Goal: Task Accomplishment & Management: Use online tool/utility

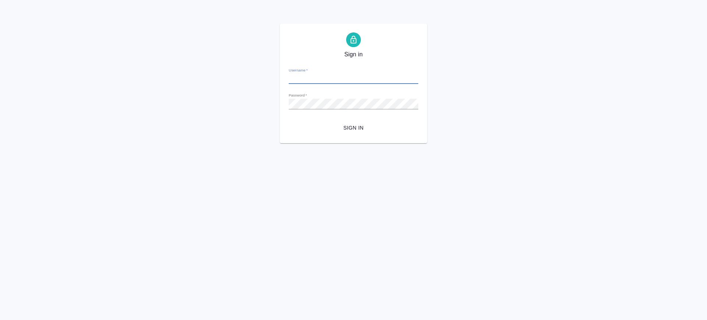
type input "v.saglam@awatera.com"
click at [359, 128] on span "Sign in" at bounding box center [354, 127] width 118 height 9
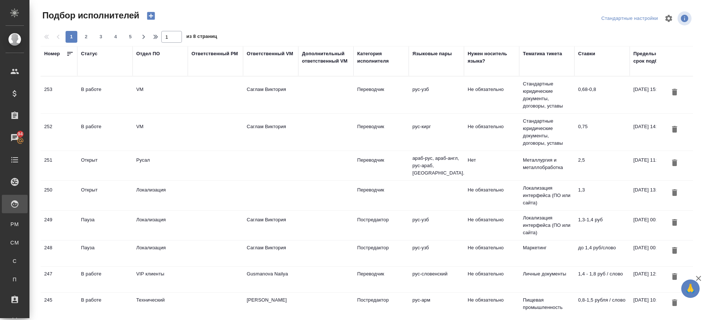
click at [84, 89] on div "В работе" at bounding box center [105, 89] width 48 height 7
click at [84, 88] on div "В работе" at bounding box center [105, 89] width 48 height 7
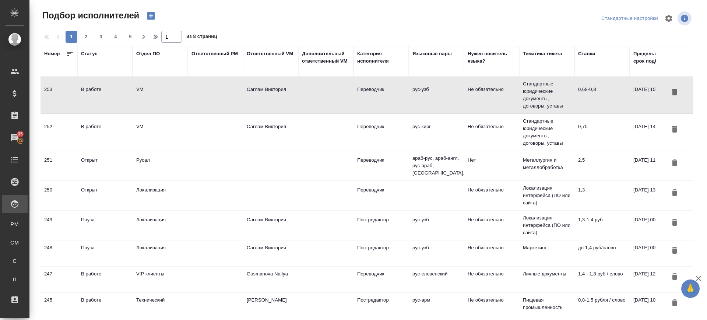
click at [124, 126] on div "В работе" at bounding box center [105, 126] width 48 height 7
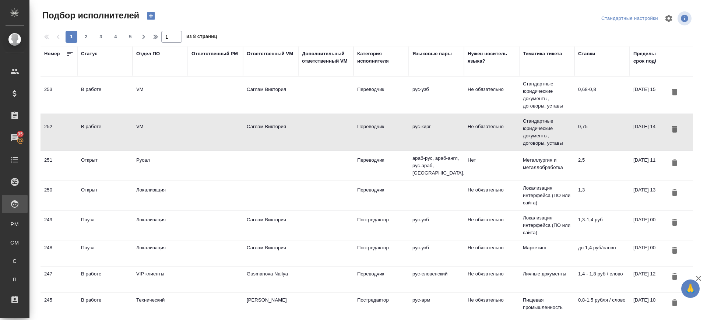
click at [178, 94] on td "VM" at bounding box center [160, 95] width 55 height 26
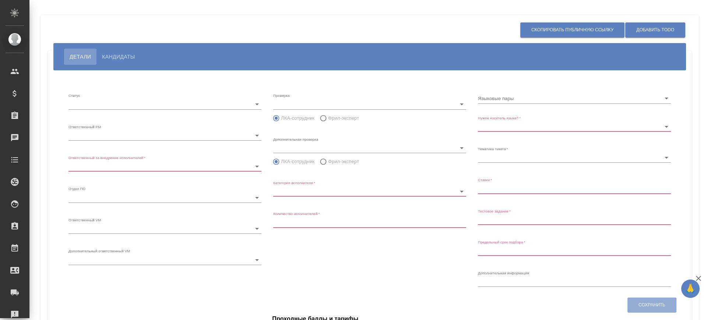
type input "inProgress"
type input "5c20d9dc6b20bf2f1105a5ae"
type input "66dea0ac5b8c3ac2dbf81924"
type input "vm"
type input "5c20d9dc6b20bf2f1105a5b1"
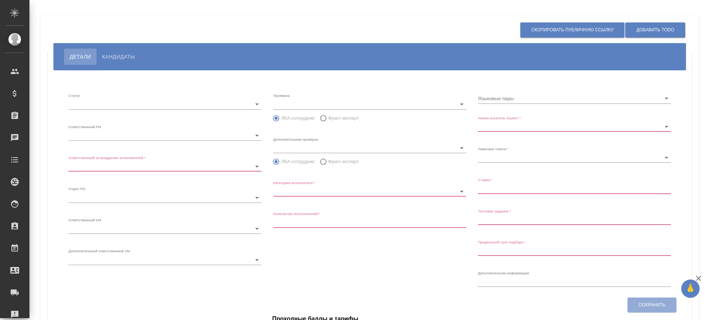
radio input "false"
radio input "true"
type input "60cb54ca22d3a05a4bfb9107"
type input "Переводчик"
type input "1"
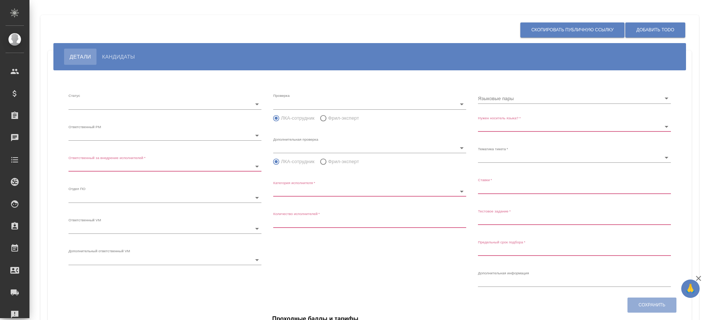
type input "Не обязательно"
type input "5f647205b73bc97568ca66bf"
type input "0,68-0,8"
type input "2025.08.31 15:55:00"
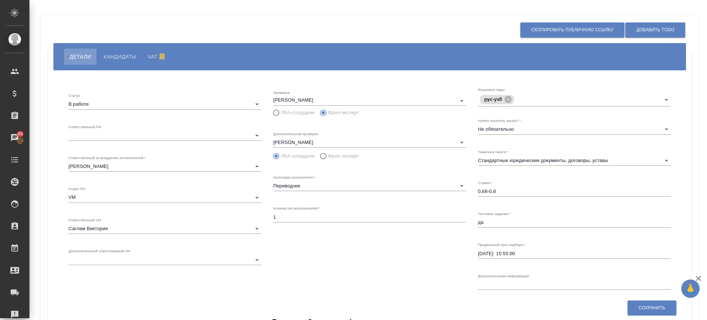
click at [127, 53] on span "Кандидаты" at bounding box center [119, 56] width 33 height 9
click at [122, 61] on button "Кандидаты" at bounding box center [120, 57] width 44 height 16
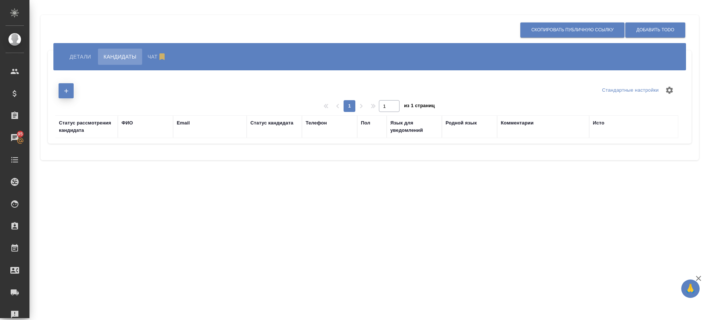
click at [60, 89] on button "button" at bounding box center [66, 90] width 15 height 15
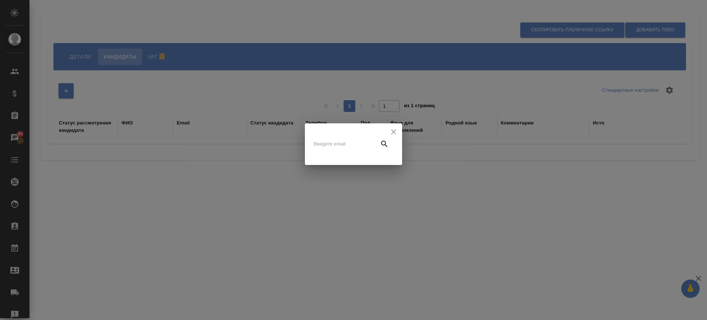
click at [339, 147] on input "text" at bounding box center [345, 144] width 62 height 10
type input "м"
type input "[EMAIL_ADDRESS][DOMAIN_NAME]"
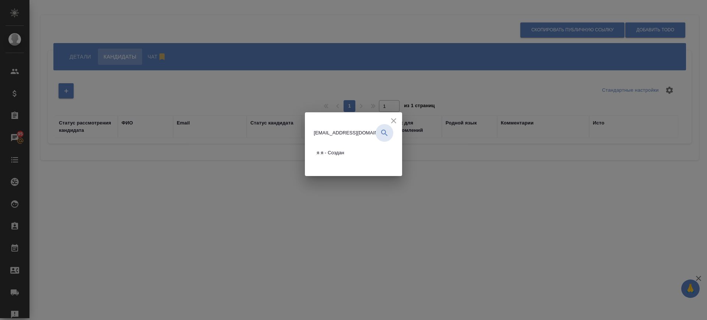
click at [331, 154] on span "я я - Создан" at bounding box center [331, 152] width 28 height 7
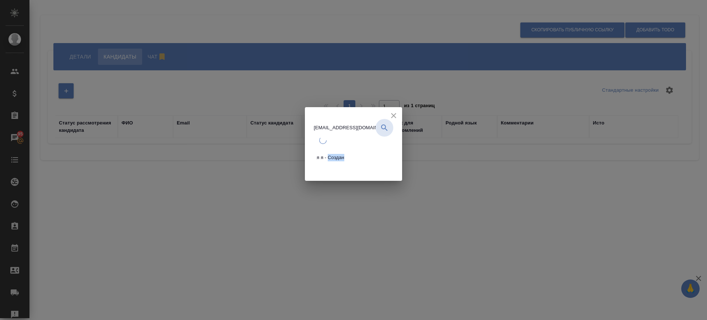
click at [331, 154] on span "я я - Создан" at bounding box center [331, 157] width 28 height 7
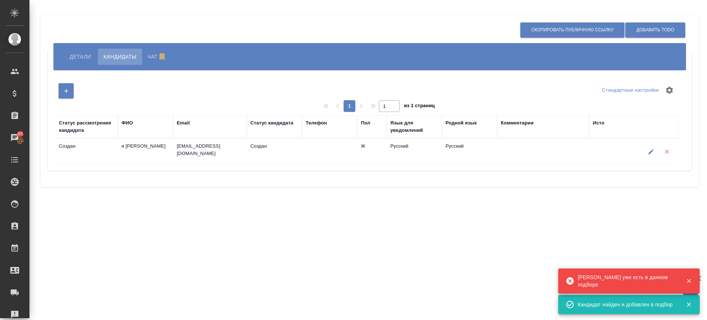
click at [649, 153] on icon "button" at bounding box center [651, 151] width 5 height 5
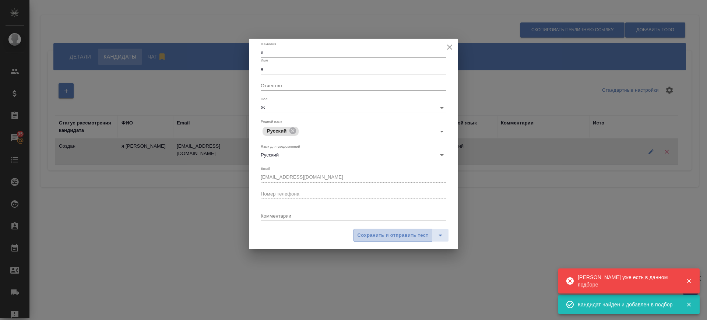
click at [391, 233] on span "Сохранить и отправить тест" at bounding box center [393, 235] width 71 height 8
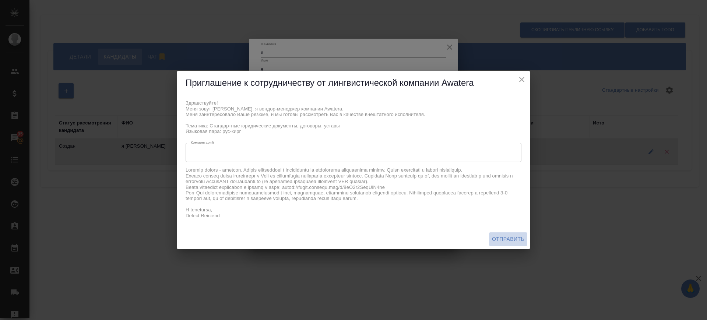
click at [505, 236] on span "Отправить" at bounding box center [508, 239] width 32 height 9
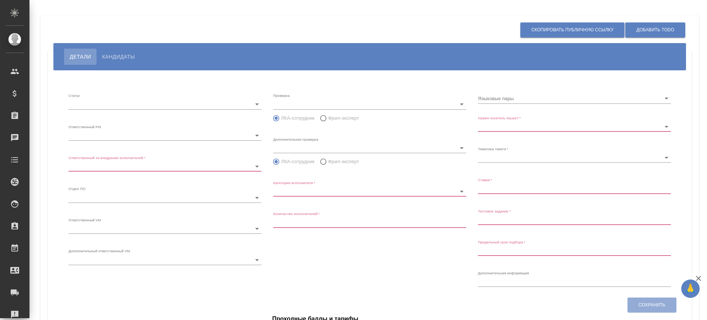
type input "inProgress"
type input "5c20d9dc6b20bf2f1105a5ae"
type input "66dea0ac5b8c3ac2dbf81924"
type input "vm"
type input "5c20d9dc6b20bf2f1105a5b1"
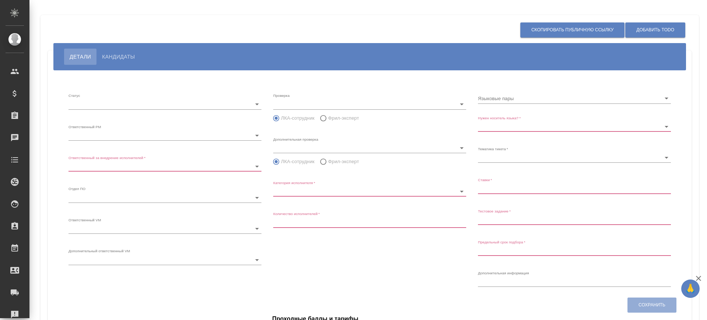
radio input "false"
radio input "true"
type input "60cb54ca22d3a05a4bfb9107"
type input "Переводчик"
type input "1"
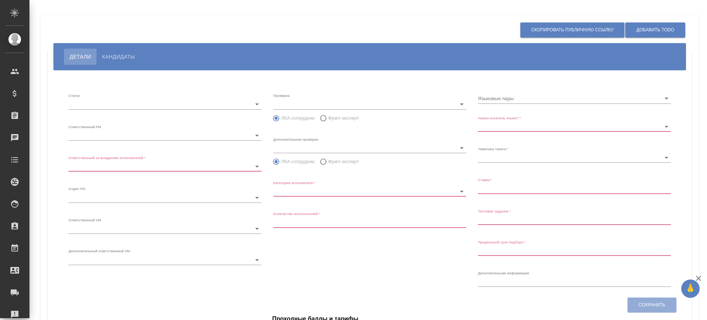
type input "Не обязательно"
type input "5f647205b73bc97568ca66bf"
type input "0,68-0,8"
type input "2025.08.31 15:55:00"
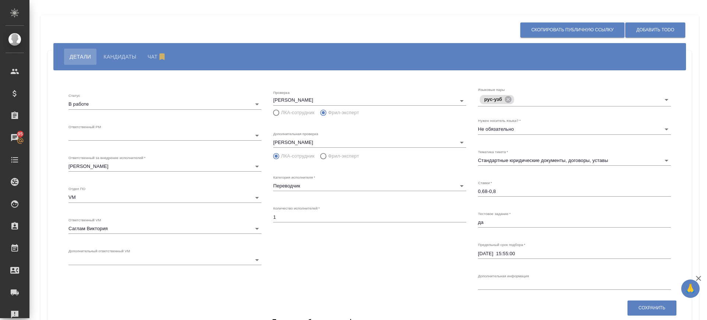
scroll to position [81, 0]
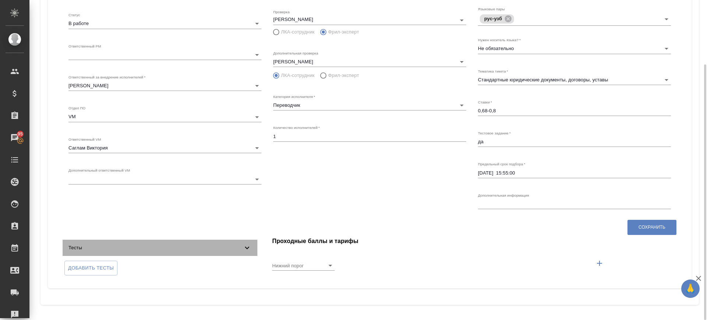
click at [252, 247] on div "Тесты" at bounding box center [160, 248] width 195 height 16
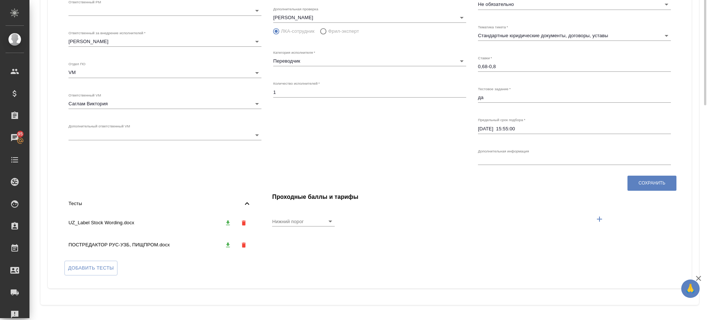
scroll to position [0, 0]
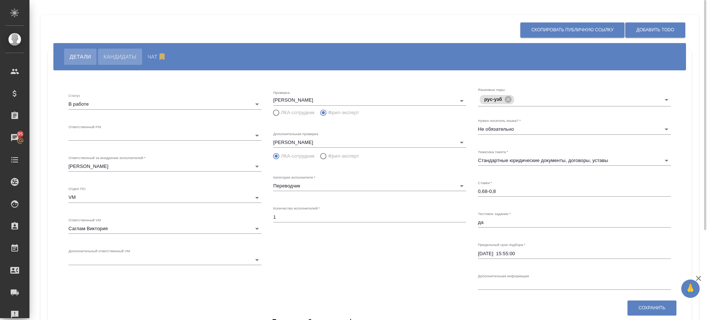
click at [120, 62] on button "Кандидаты" at bounding box center [120, 57] width 44 height 16
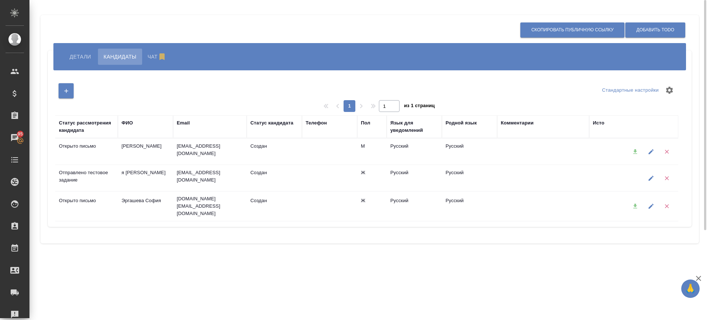
click at [650, 180] on icon "button" at bounding box center [651, 178] width 7 height 7
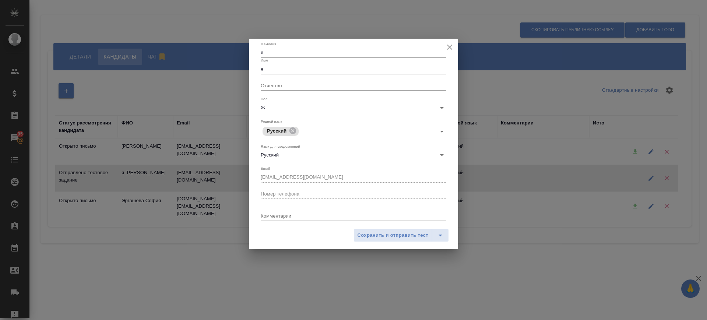
drag, startPoint x: 405, startPoint y: 233, endPoint x: 472, endPoint y: 138, distance: 116.1
click at [405, 233] on span "Сохранить и отправить тест" at bounding box center [393, 235] width 71 height 8
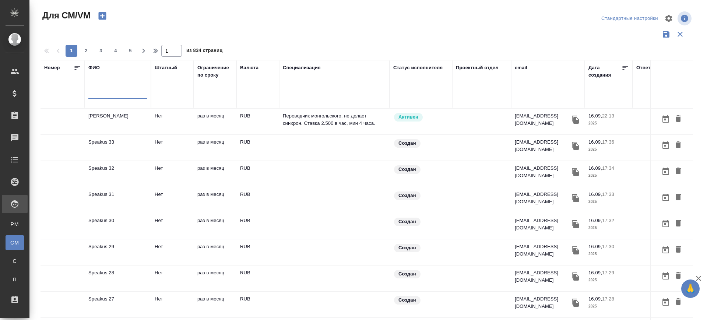
click at [112, 95] on input "text" at bounding box center [117, 94] width 59 height 9
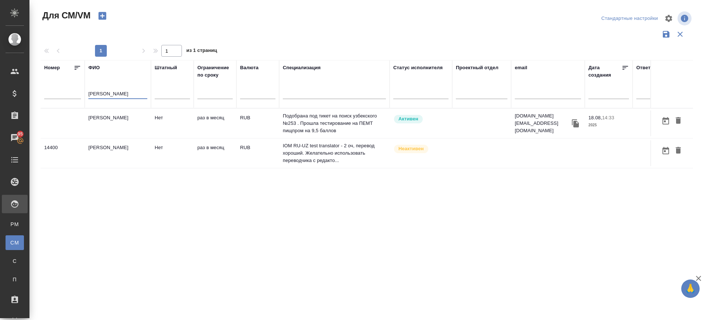
type input "[PERSON_NAME]"
click at [116, 118] on td "[PERSON_NAME]" at bounding box center [118, 123] width 66 height 26
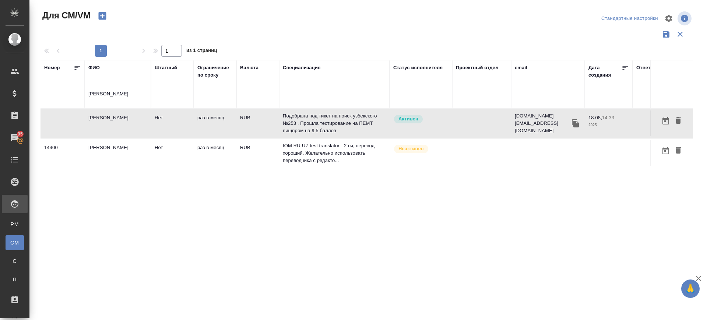
click at [116, 118] on td "[PERSON_NAME]" at bounding box center [118, 123] width 66 height 26
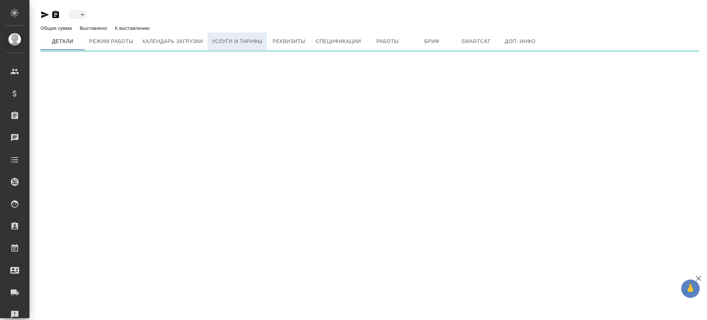
type input "active"
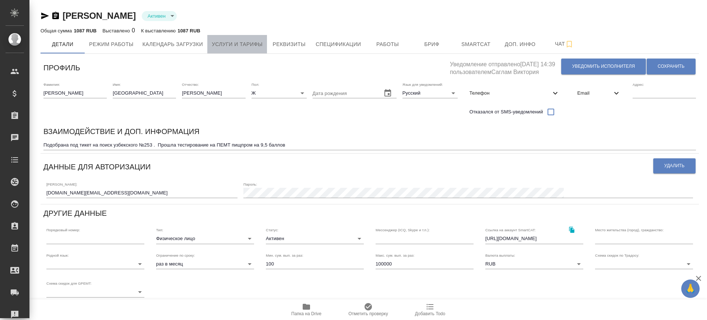
click at [253, 40] on span "Услуги и тарифы" at bounding box center [237, 44] width 51 height 9
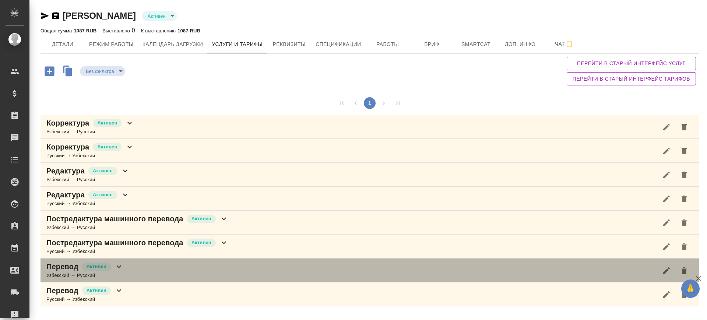
click at [145, 271] on div "Перевод Активен Узбекский → Русский" at bounding box center [370, 271] width 658 height 24
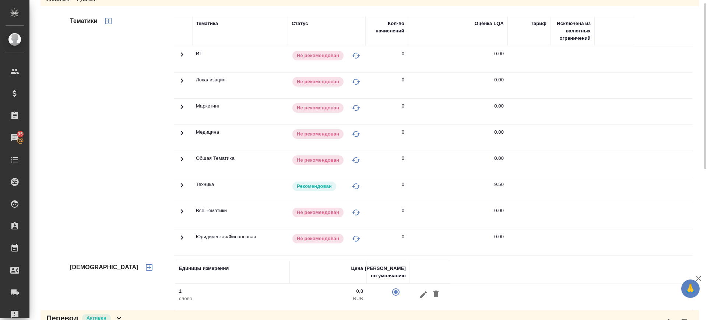
scroll to position [46, 0]
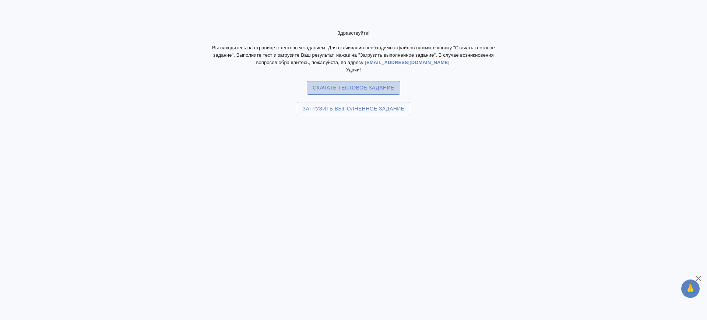
click at [359, 86] on span "Скачать тестовое задание" at bounding box center [353, 87] width 81 height 9
